Goal: Information Seeking & Learning: Check status

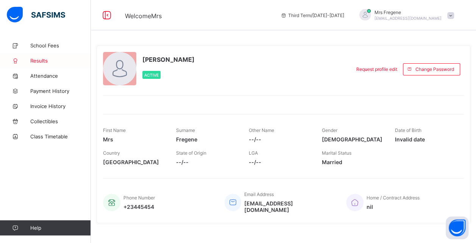
click at [61, 61] on span "Results" at bounding box center [60, 61] width 61 height 6
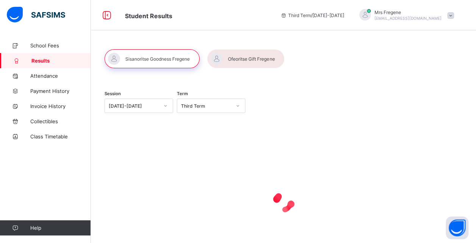
click at [239, 58] on div at bounding box center [245, 58] width 77 height 19
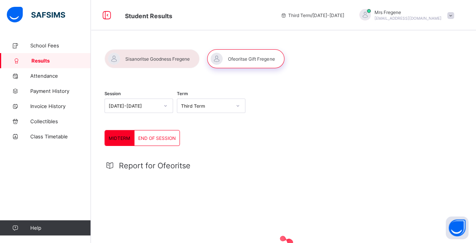
click at [168, 140] on div "END OF SESSION" at bounding box center [156, 137] width 45 height 15
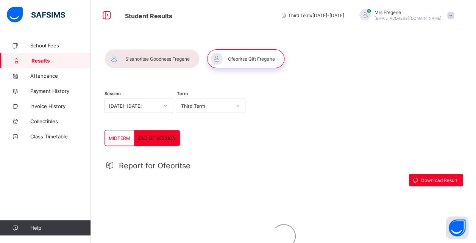
click at [117, 53] on div at bounding box center [152, 58] width 95 height 19
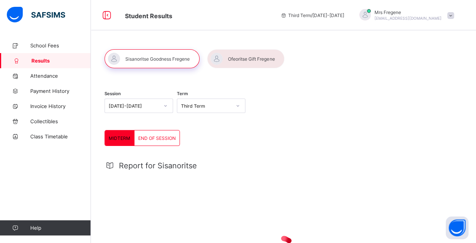
drag, startPoint x: 247, startPoint y: 51, endPoint x: 157, endPoint y: 98, distance: 101.6
click at [247, 50] on div at bounding box center [245, 58] width 77 height 19
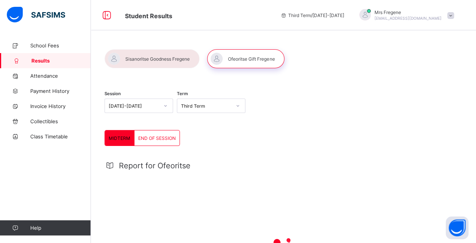
click at [120, 131] on div "MIDTERM" at bounding box center [120, 137] width 30 height 15
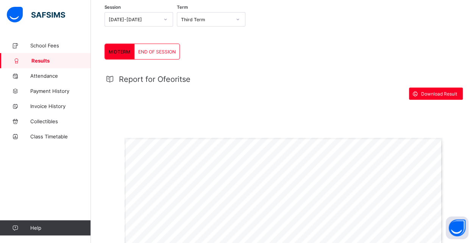
scroll to position [84, 0]
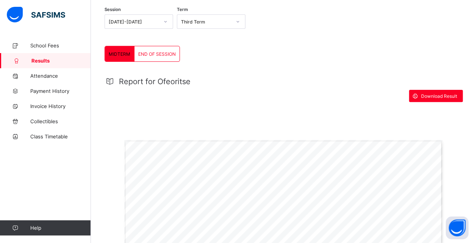
click at [147, 58] on div "END OF SESSION" at bounding box center [156, 53] width 45 height 15
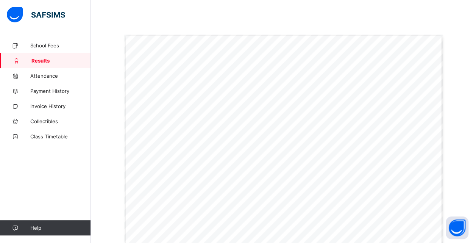
scroll to position [192, 0]
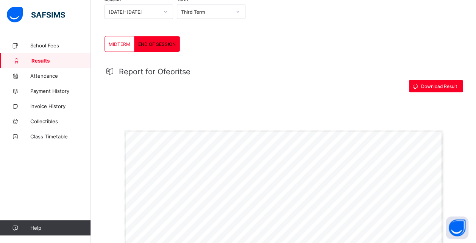
click at [128, 48] on div "MIDTERM" at bounding box center [120, 43] width 30 height 15
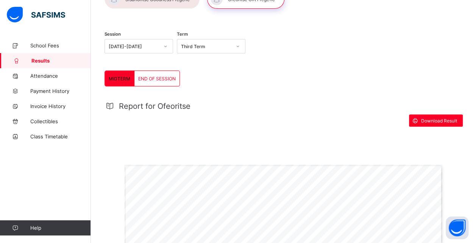
scroll to position [0, 0]
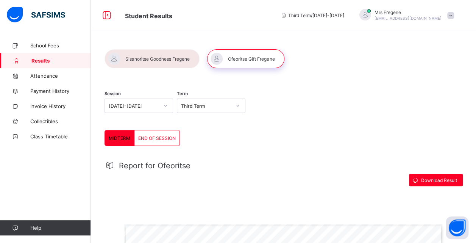
click at [148, 54] on div at bounding box center [152, 58] width 95 height 19
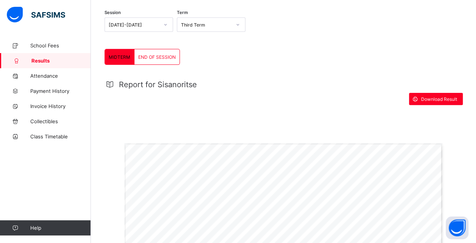
scroll to position [80, 0]
click at [155, 67] on div "MIDTERM END OF SESSION MIDTERM END OF SESSION Report for Sisanoritse Download R…" at bounding box center [284, 230] width 358 height 361
click at [157, 60] on div "END OF SESSION" at bounding box center [156, 57] width 45 height 15
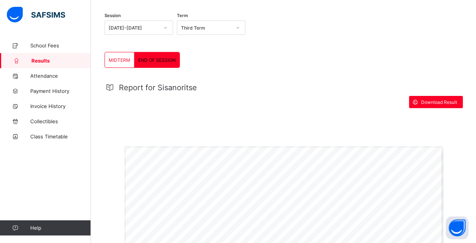
scroll to position [74, 0]
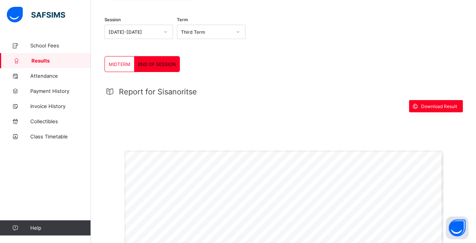
click at [203, 30] on div "Third Term" at bounding box center [206, 32] width 50 height 6
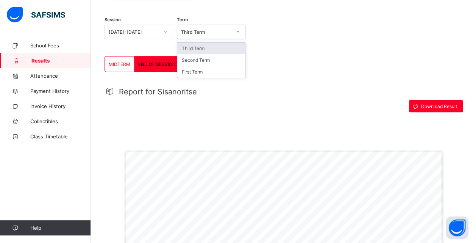
click at [203, 31] on div "Third Term" at bounding box center [206, 32] width 50 height 6
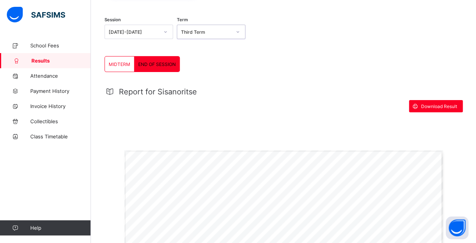
click at [165, 65] on span "END OF SESSION" at bounding box center [156, 64] width 37 height 6
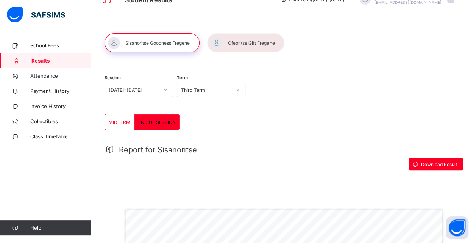
scroll to position [1, 0]
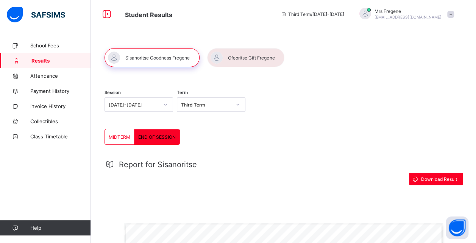
click at [229, 60] on div at bounding box center [245, 57] width 77 height 19
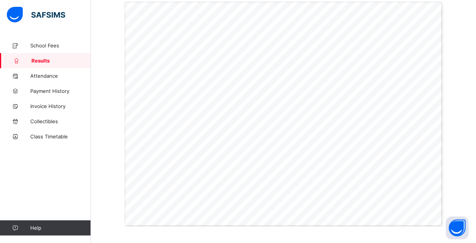
scroll to position [224, 0]
click at [38, 173] on div "School Fees Results Attendance Payment History Invoice History Collectibles Cla…" at bounding box center [45, 136] width 91 height 212
click at [50, 121] on span "Collectibles" at bounding box center [60, 121] width 61 height 6
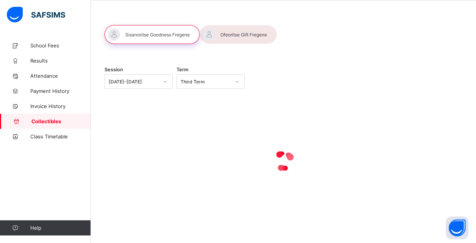
scroll to position [31, 0]
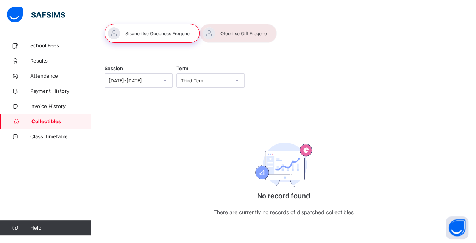
click at [245, 27] on div at bounding box center [238, 33] width 77 height 19
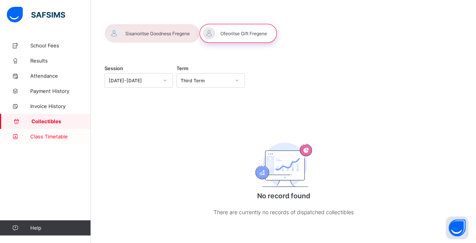
click at [70, 129] on link "Class Timetable" at bounding box center [45, 136] width 91 height 15
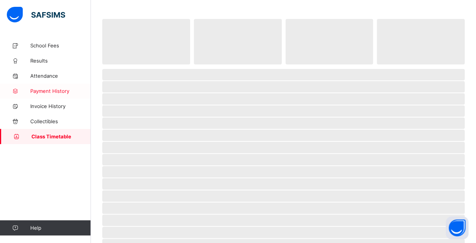
scroll to position [21, 0]
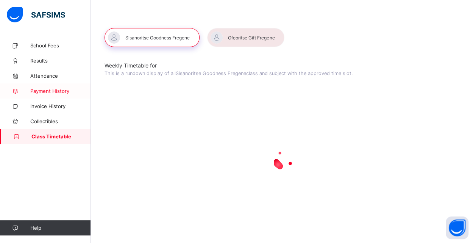
click at [59, 89] on span "Payment History" at bounding box center [60, 91] width 61 height 6
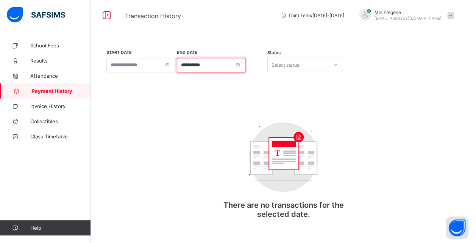
click at [217, 70] on input "**********" at bounding box center [211, 65] width 69 height 14
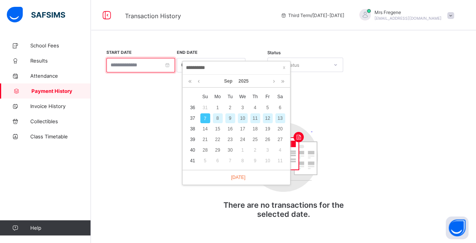
click at [147, 68] on input at bounding box center [140, 65] width 69 height 14
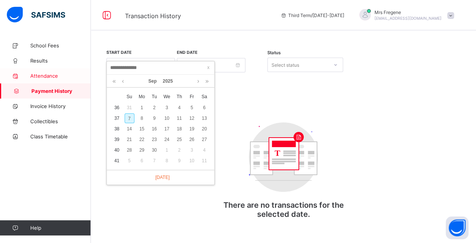
click at [39, 71] on link "Attendance" at bounding box center [45, 75] width 91 height 15
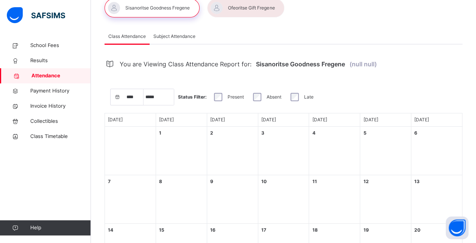
select select "****"
select select "*"
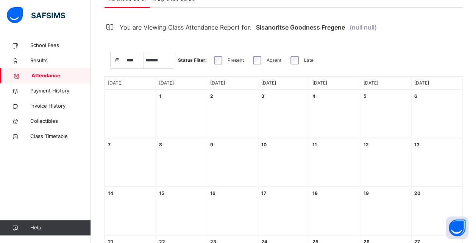
select select "****"
select select "*"
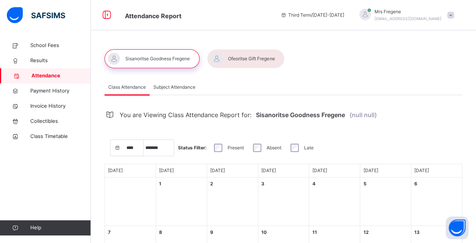
click at [162, 95] on div "Class Attendance Subject Attendance" at bounding box center [284, 88] width 358 height 16
drag, startPoint x: 162, startPoint y: 95, endPoint x: 228, endPoint y: 88, distance: 65.9
click at [228, 88] on div "Class Attendance Subject Attendance" at bounding box center [284, 88] width 358 height 16
click at [192, 83] on div "Subject Attendance" at bounding box center [175, 87] width 50 height 15
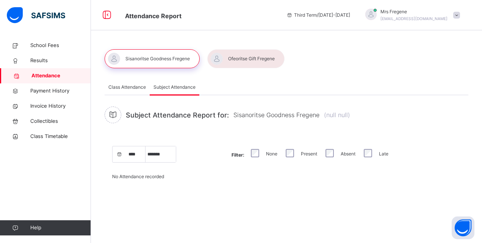
click at [134, 84] on span "Class Attendance" at bounding box center [126, 87] width 37 height 7
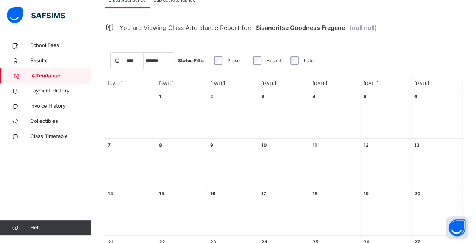
scroll to position [84, 0]
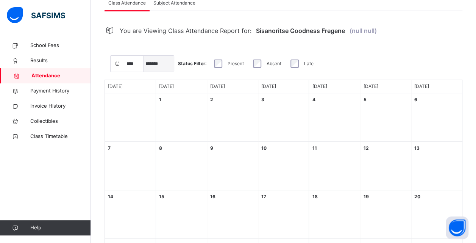
click at [156, 60] on select "***** ******* ******** ***** ***** *** **** **** ********* ******* ******** ***…" at bounding box center [159, 64] width 30 height 16
select select "*"
click at [144, 56] on select "***** ******* ******** ***** ***** *** **** **** ********* ******* ******** ***…" at bounding box center [159, 64] width 30 height 16
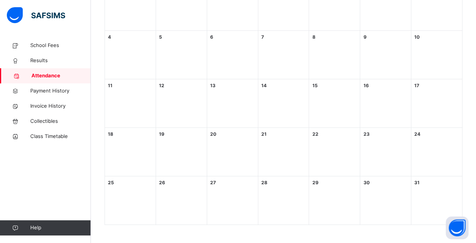
scroll to position [0, 0]
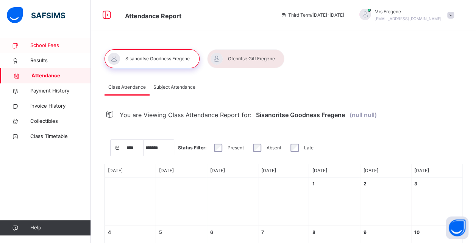
click at [72, 44] on span "School Fees" at bounding box center [60, 46] width 61 height 8
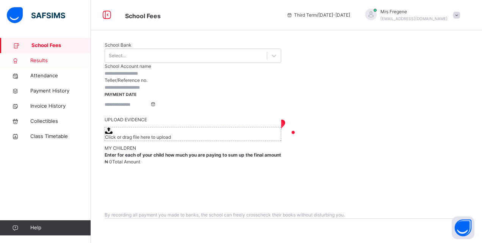
click at [80, 59] on span "Results" at bounding box center [60, 61] width 61 height 8
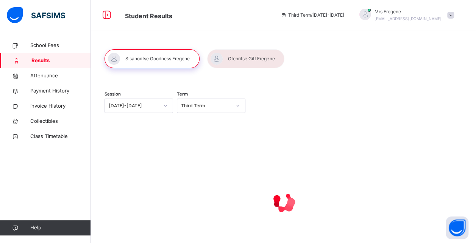
click at [254, 54] on div at bounding box center [245, 58] width 77 height 19
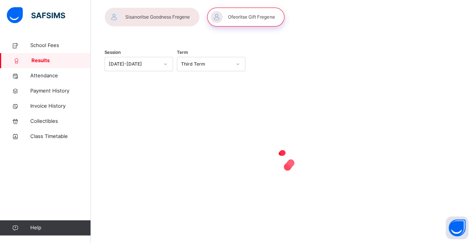
scroll to position [42, 0]
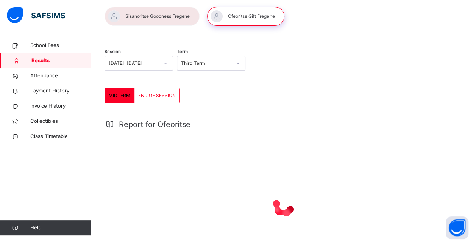
click at [198, 66] on div "Third Term" at bounding box center [206, 63] width 50 height 7
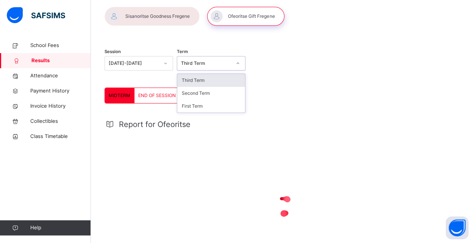
scroll to position [0, 0]
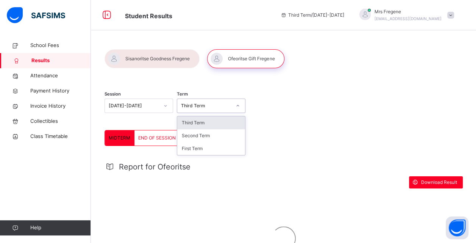
click at [145, 137] on span "END OF SESSION" at bounding box center [156, 137] width 37 height 7
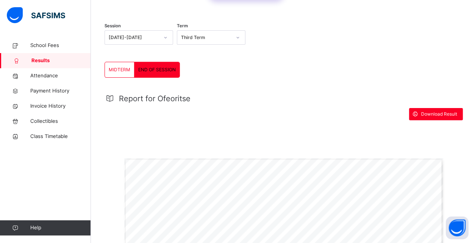
scroll to position [3, 0]
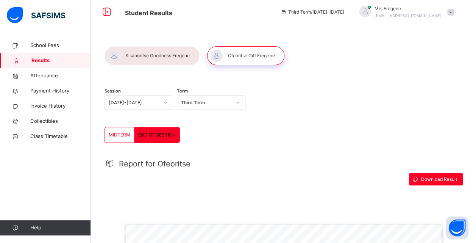
click at [122, 133] on span "MIDTERM" at bounding box center [120, 134] width 22 height 7
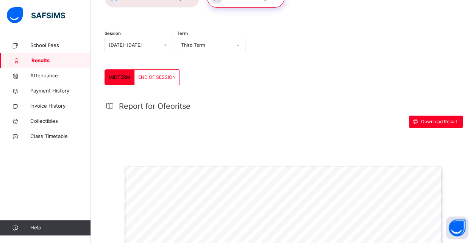
scroll to position [60, 0]
click at [169, 75] on span "END OF SESSION" at bounding box center [156, 77] width 37 height 7
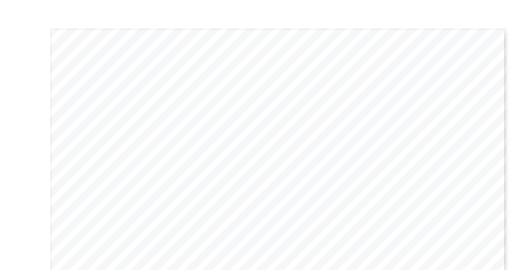
scroll to position [191, 0]
click at [465, 195] on div "Page 1 Powered by Flexisaf Edusoft Limited | [URL][DOMAIN_NAME] SENIOR SCHOOL E…" at bounding box center [309, 148] width 319 height 226
